Goal: Transaction & Acquisition: Purchase product/service

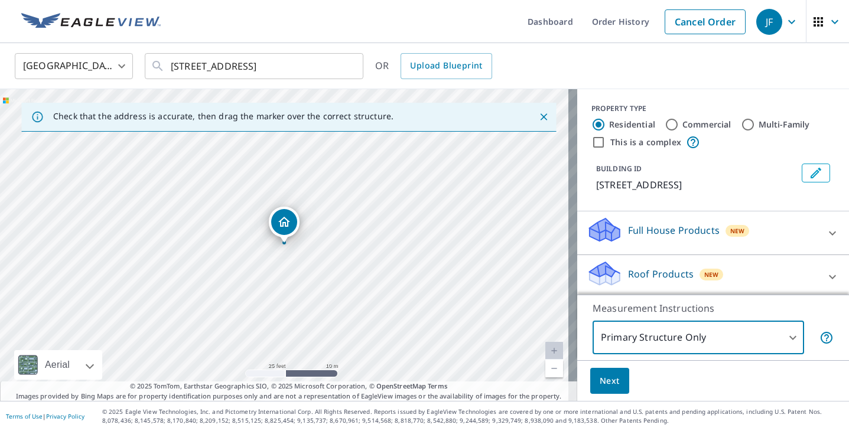
scroll to position [92, 0]
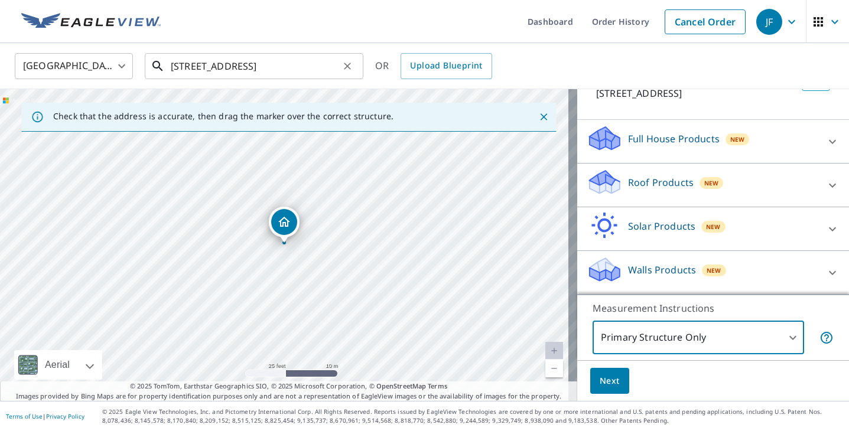
click at [320, 69] on input "[STREET_ADDRESS]" at bounding box center [255, 66] width 168 height 33
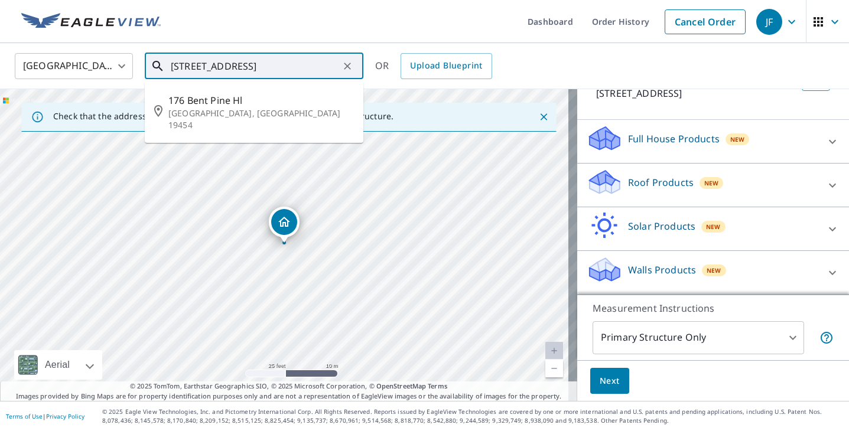
click at [320, 69] on input "[STREET_ADDRESS]" at bounding box center [255, 66] width 168 height 33
click at [269, 69] on input "[STREET_ADDRESS]" at bounding box center [255, 66] width 168 height 33
drag, startPoint x: 245, startPoint y: 72, endPoint x: 155, endPoint y: 73, distance: 89.8
click at [155, 73] on div "[STREET_ADDRESS] ​" at bounding box center [254, 66] width 219 height 26
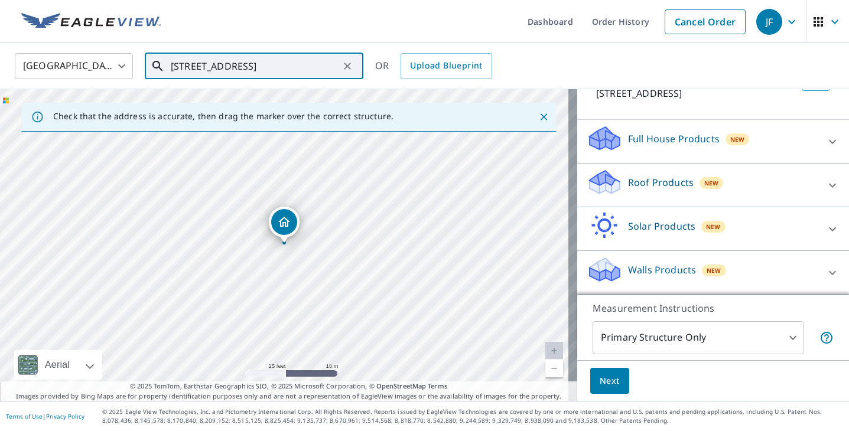
click at [301, 63] on input "[STREET_ADDRESS]" at bounding box center [255, 66] width 168 height 33
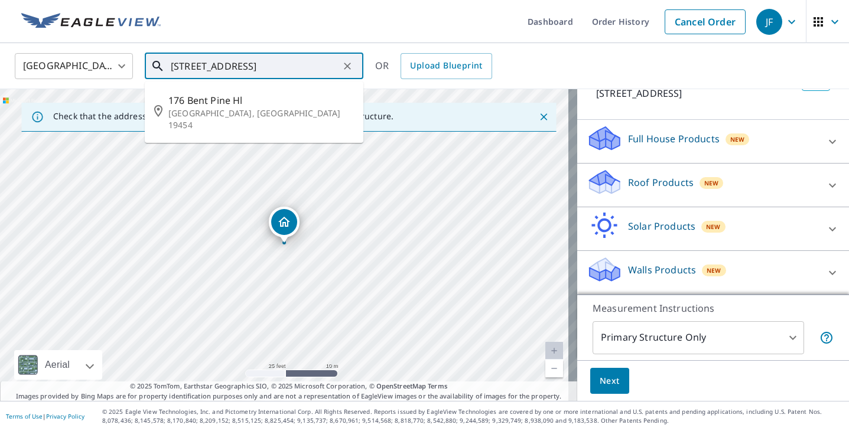
click at [301, 63] on input "[STREET_ADDRESS]" at bounding box center [255, 66] width 168 height 33
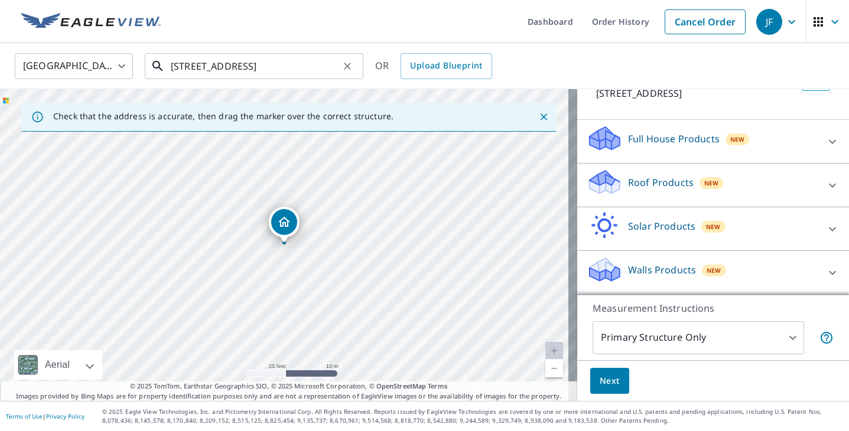
click at [234, 72] on input "[STREET_ADDRESS]" at bounding box center [255, 66] width 168 height 33
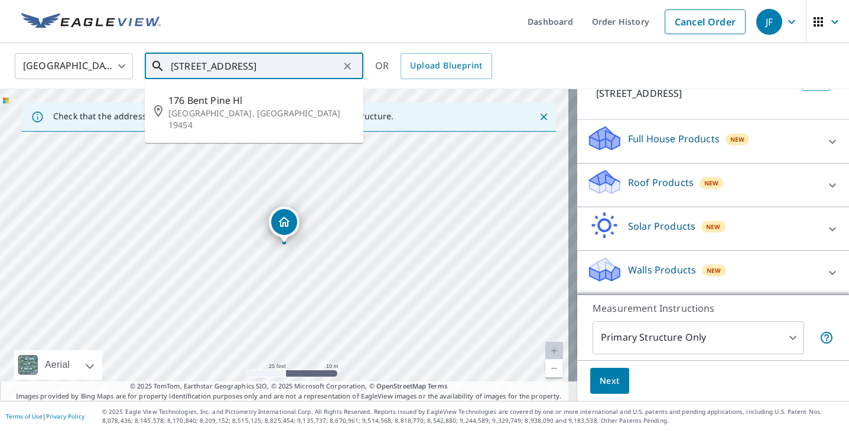
click at [234, 72] on input "[STREET_ADDRESS]" at bounding box center [255, 66] width 168 height 33
paste input "[STREET_ADDRESS]"
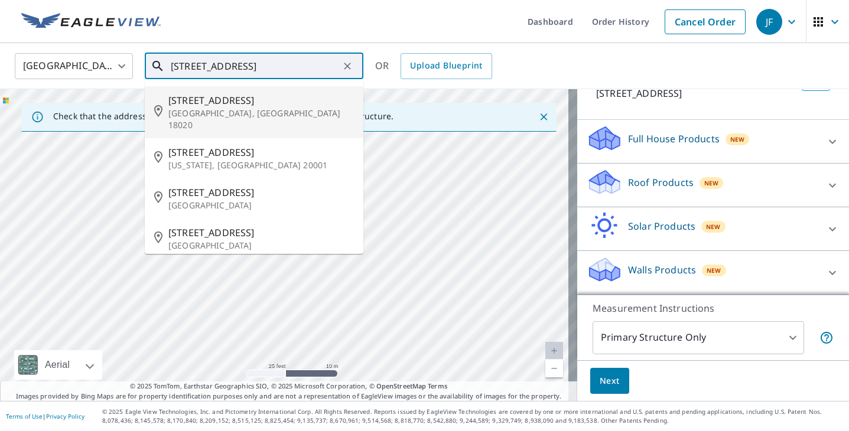
click at [255, 66] on input "[STREET_ADDRESS]" at bounding box center [255, 66] width 168 height 33
click at [246, 96] on span "[STREET_ADDRESS]" at bounding box center [261, 100] width 186 height 14
type input "[STREET_ADDRESS]"
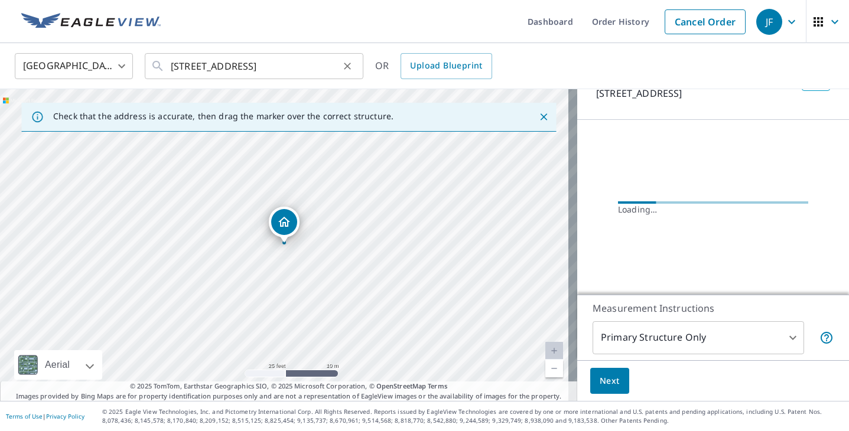
scroll to position [94, 0]
click at [629, 335] on body "JF JF Dashboard Order History Cancel Order JF [GEOGRAPHIC_DATA] [GEOGRAPHIC_DAT…" at bounding box center [424, 215] width 849 height 431
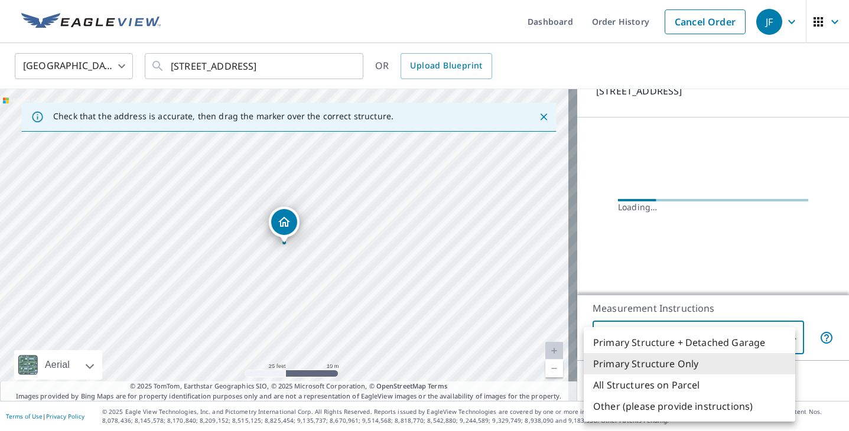
click at [639, 371] on li "Primary Structure Only" at bounding box center [690, 363] width 212 height 21
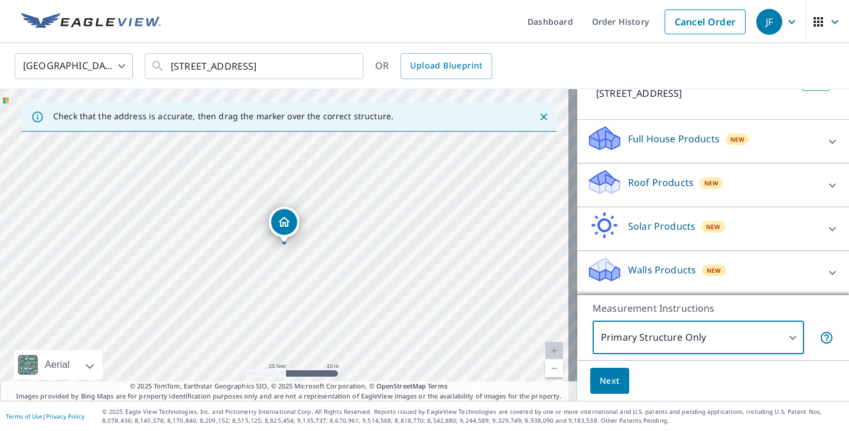
click at [651, 194] on div "Roof Products New" at bounding box center [703, 185] width 232 height 34
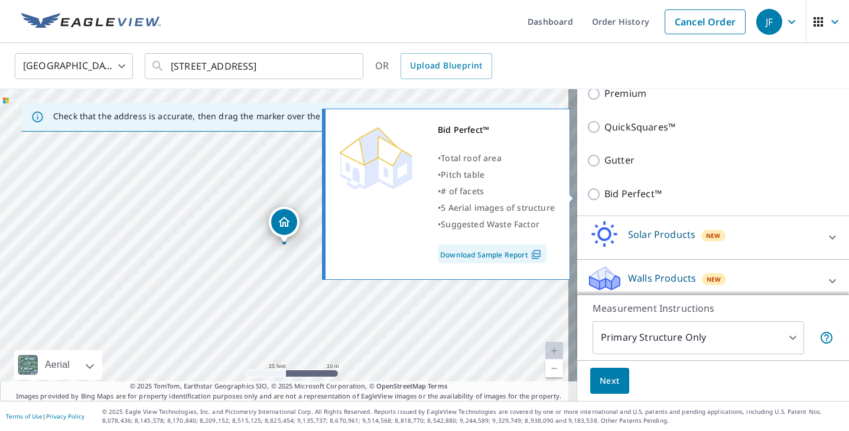
click at [618, 197] on p "Bid Perfect™" at bounding box center [633, 194] width 57 height 15
click at [605, 197] on input "Bid Perfect™" at bounding box center [596, 194] width 18 height 14
checkbox input "true"
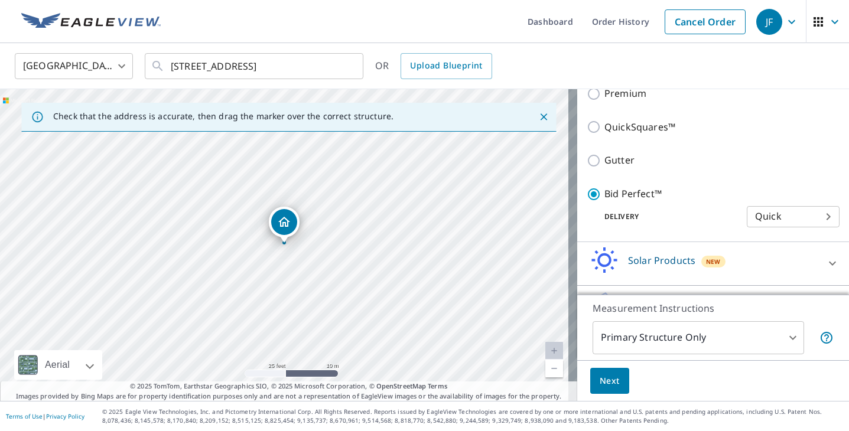
click at [613, 369] on button "Next" at bounding box center [609, 381] width 39 height 27
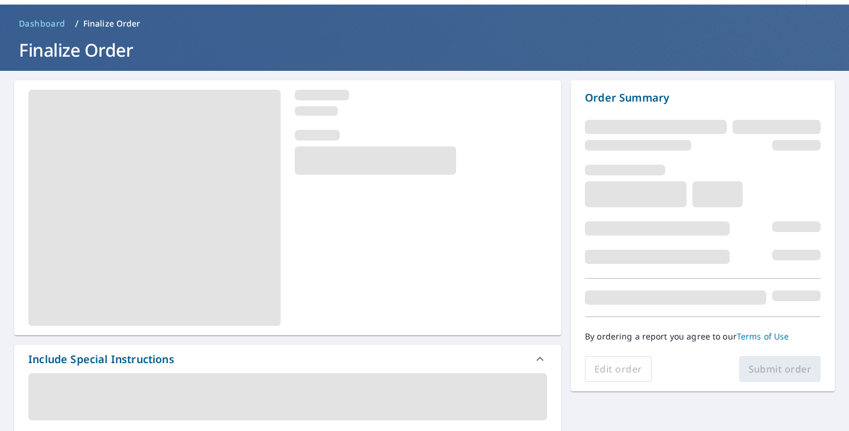
scroll to position [59, 0]
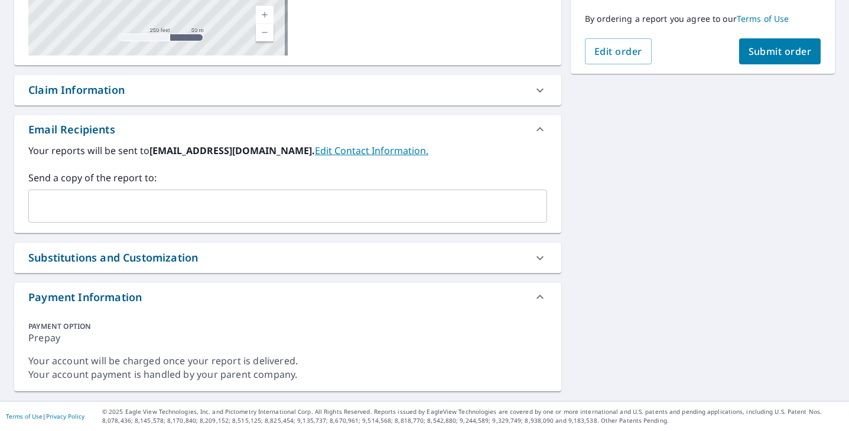
click at [777, 60] on button "Submit order" at bounding box center [780, 51] width 82 height 26
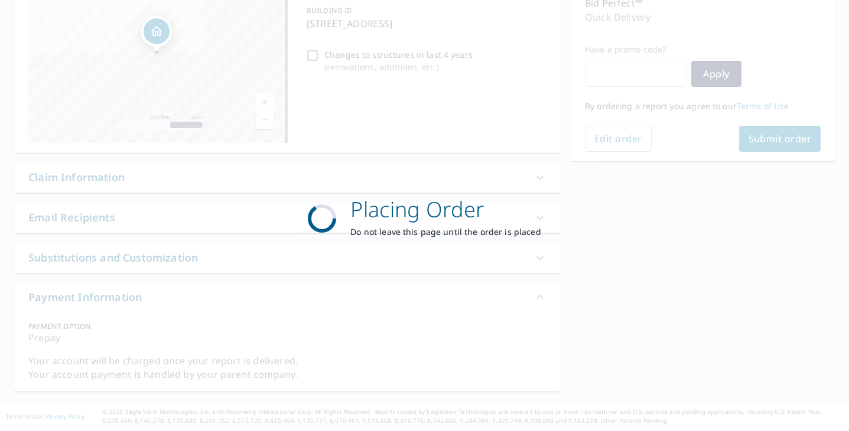
scroll to position [163, 0]
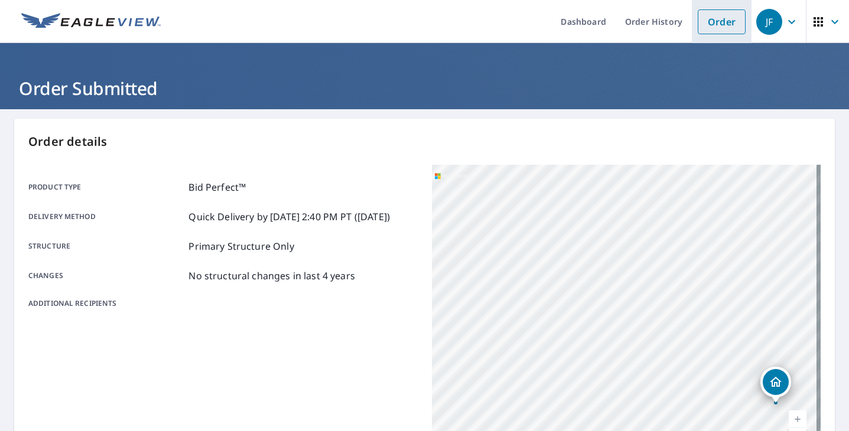
click at [704, 23] on link "Order" at bounding box center [722, 21] width 48 height 25
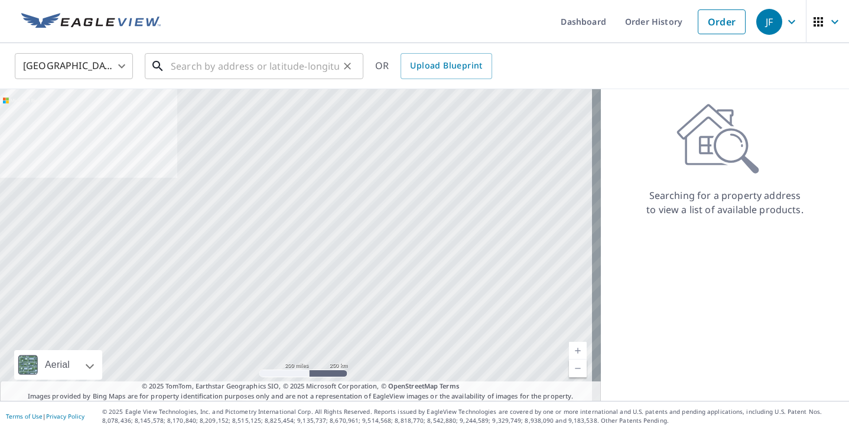
click at [256, 61] on input "text" at bounding box center [255, 66] width 168 height 33
paste input "98 [PERSON_NAME]"
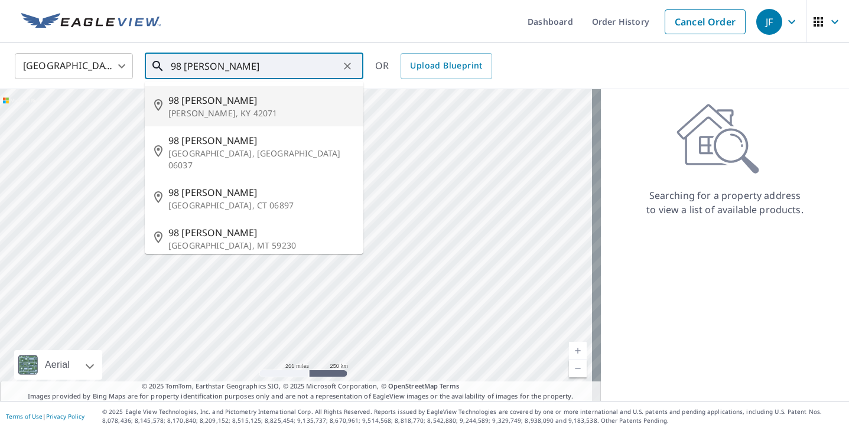
click at [250, 64] on input "98 [PERSON_NAME]" at bounding box center [255, 66] width 168 height 33
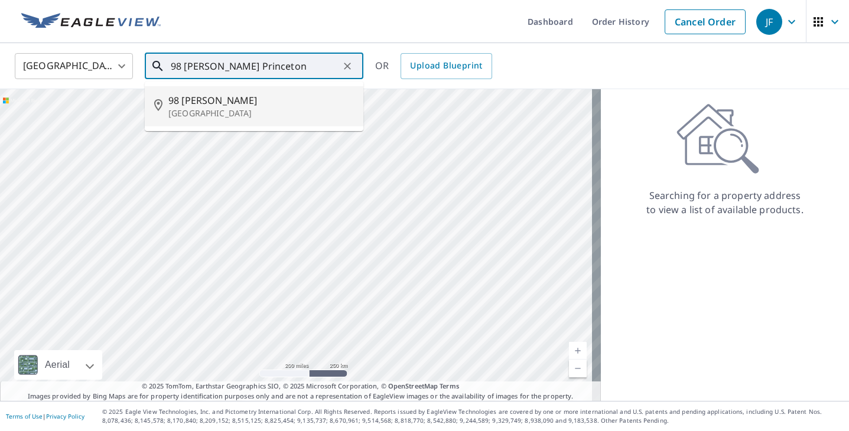
click at [249, 99] on span "98 [PERSON_NAME]" at bounding box center [261, 100] width 186 height 14
type input "[STREET_ADDRESS][PERSON_NAME]"
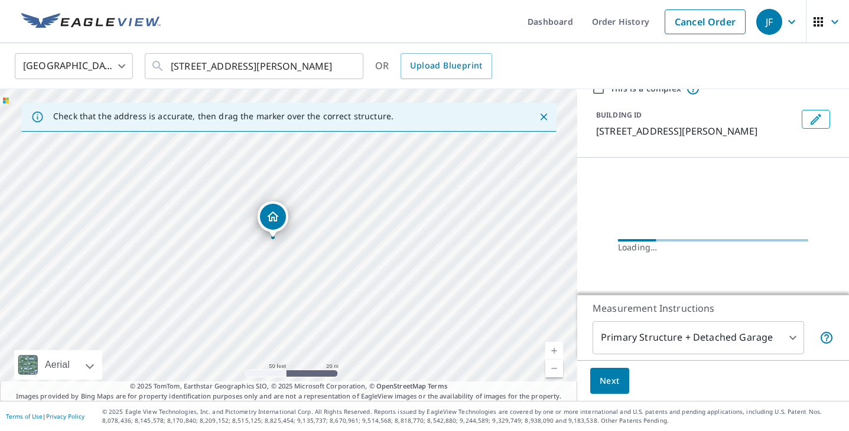
scroll to position [94, 0]
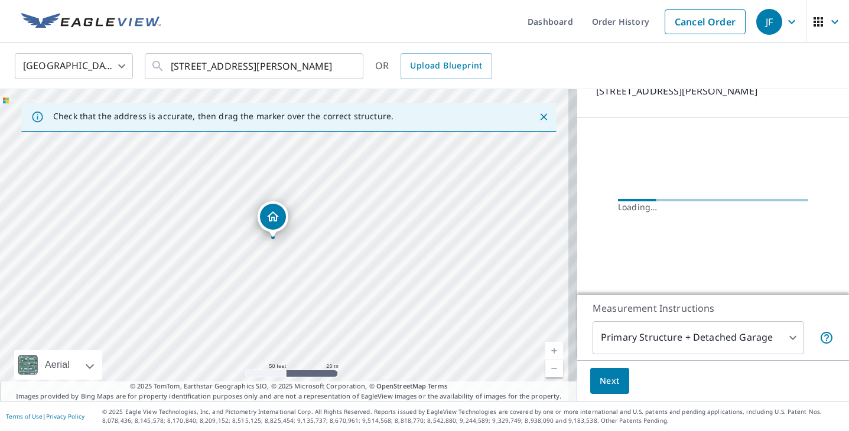
click at [686, 341] on body "JF JF Dashboard Order History Cancel Order JF [GEOGRAPHIC_DATA] [GEOGRAPHIC_DAT…" at bounding box center [424, 215] width 849 height 431
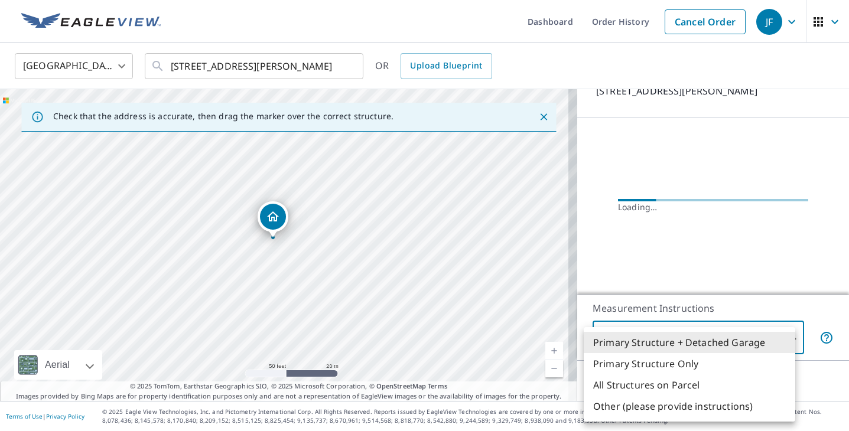
click at [686, 368] on li "Primary Structure Only" at bounding box center [690, 363] width 212 height 21
type input "2"
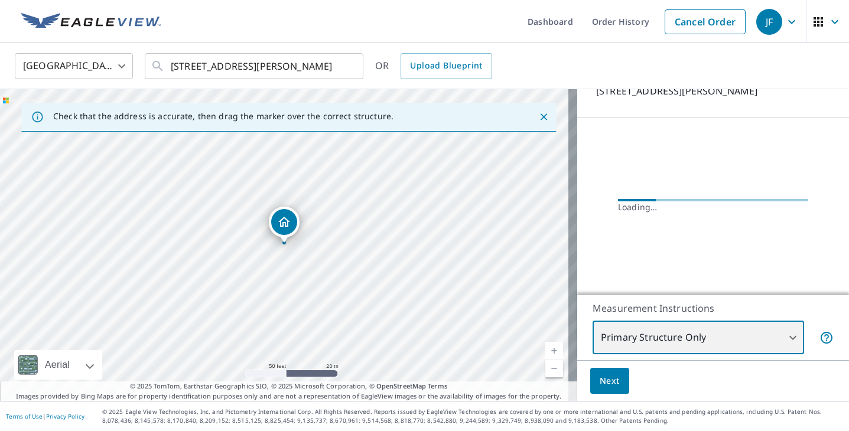
scroll to position [92, 0]
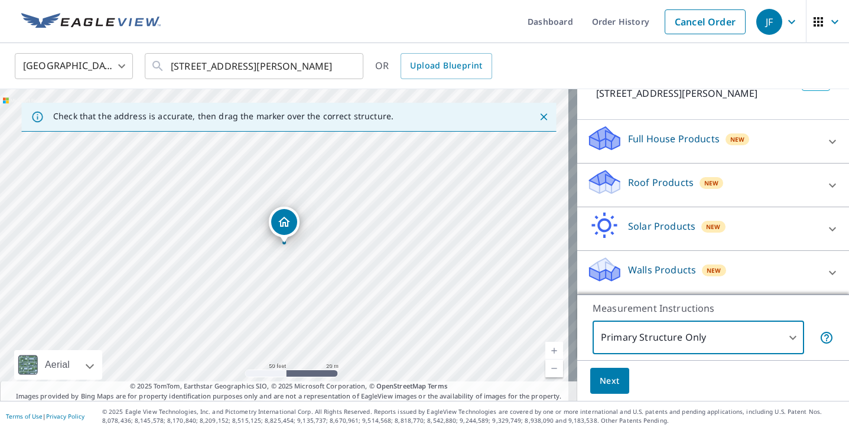
click at [681, 190] on div "Roof Products New" at bounding box center [703, 185] width 232 height 34
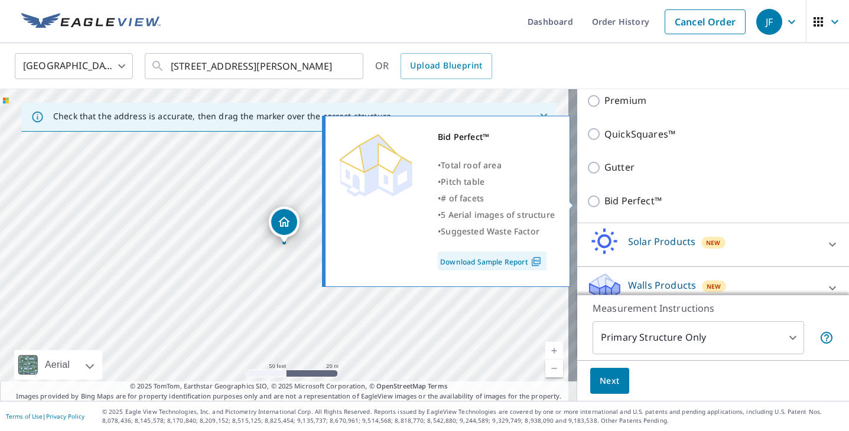
click at [622, 202] on p "Bid Perfect™" at bounding box center [633, 201] width 57 height 15
click at [605, 202] on input "Bid Perfect™" at bounding box center [596, 201] width 18 height 14
checkbox input "true"
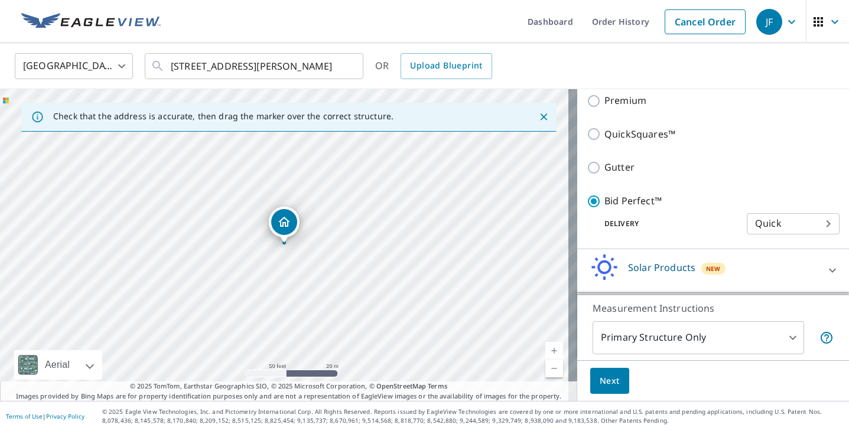
click at [610, 384] on span "Next" at bounding box center [610, 381] width 20 height 15
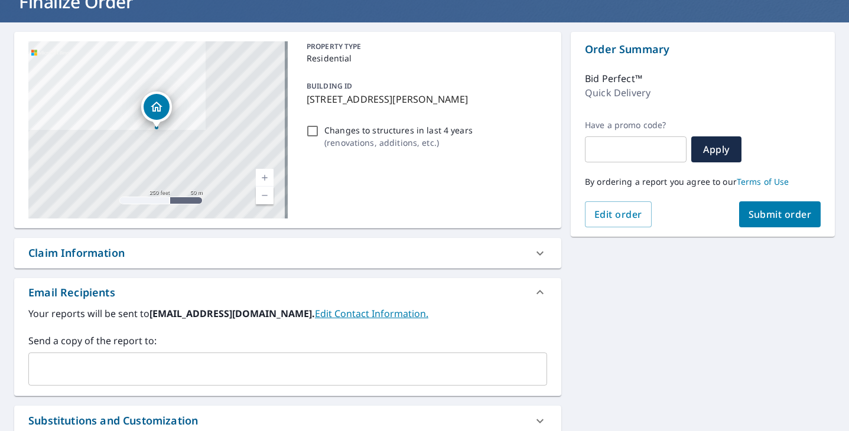
scroll to position [177, 0]
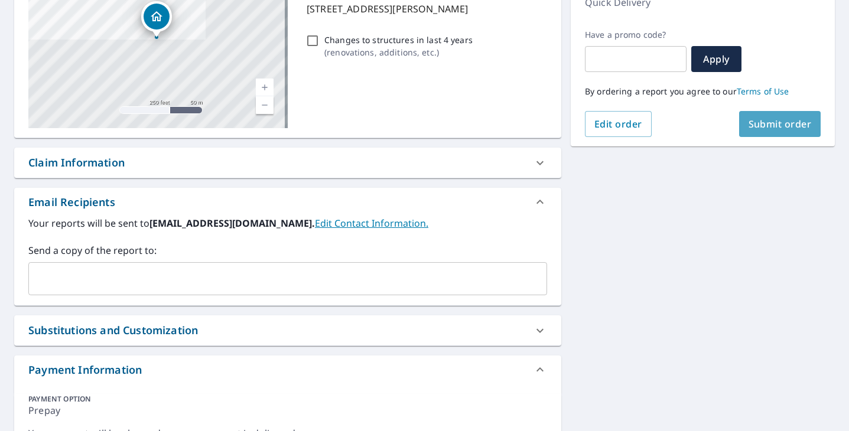
click at [772, 117] on button "Submit order" at bounding box center [780, 124] width 82 height 26
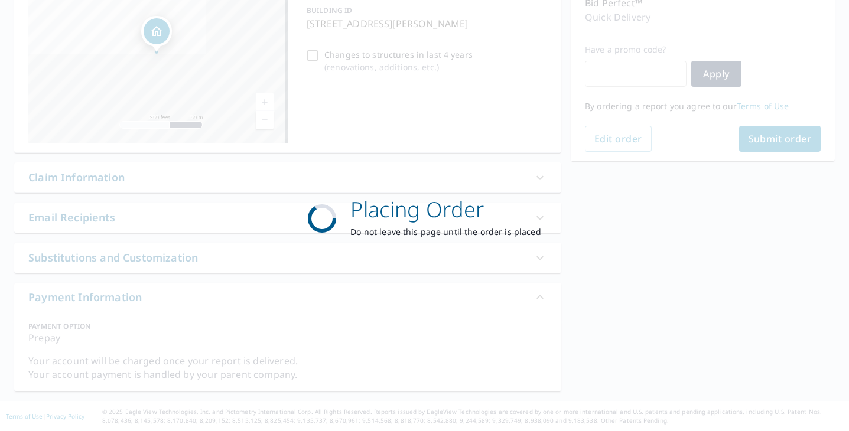
scroll to position [163, 0]
